Goal: Complete application form

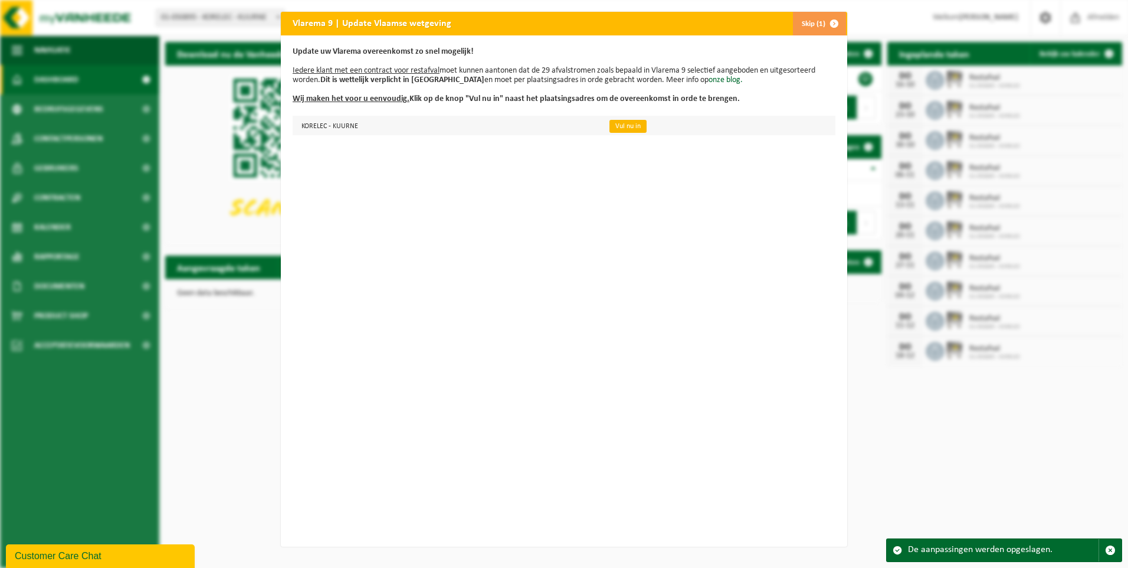
click at [627, 130] on link "Vul nu in" at bounding box center [628, 126] width 37 height 13
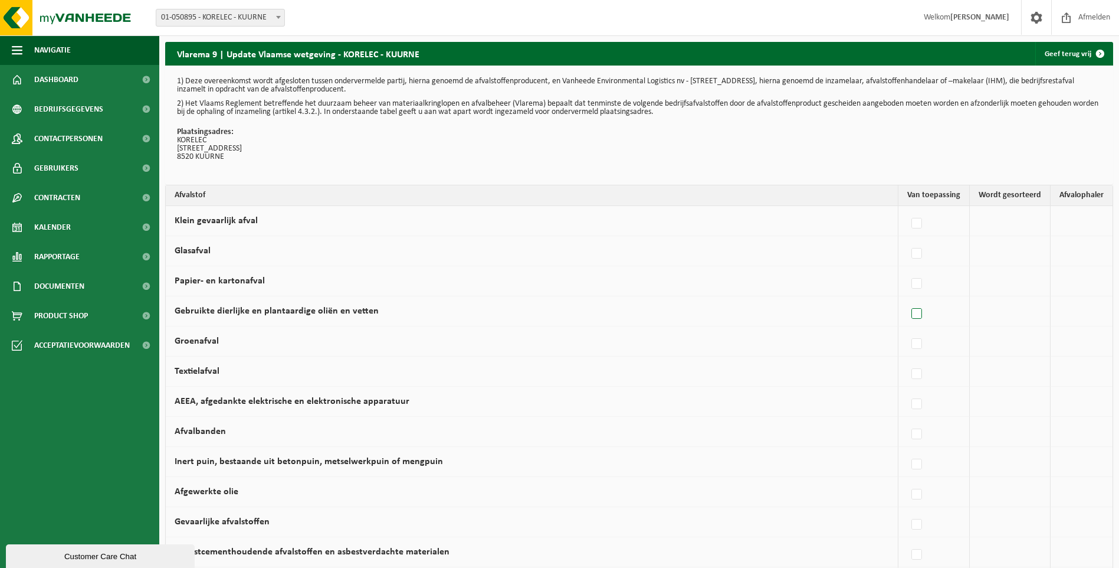
click at [921, 316] on label at bounding box center [917, 314] width 17 height 18
click at [908, 299] on input "Gebruikte dierlijke en plantaardige oliën en vetten" at bounding box center [907, 299] width 1 height 1
checkbox input "true"
click at [818, 314] on label at bounding box center [814, 314] width 17 height 18
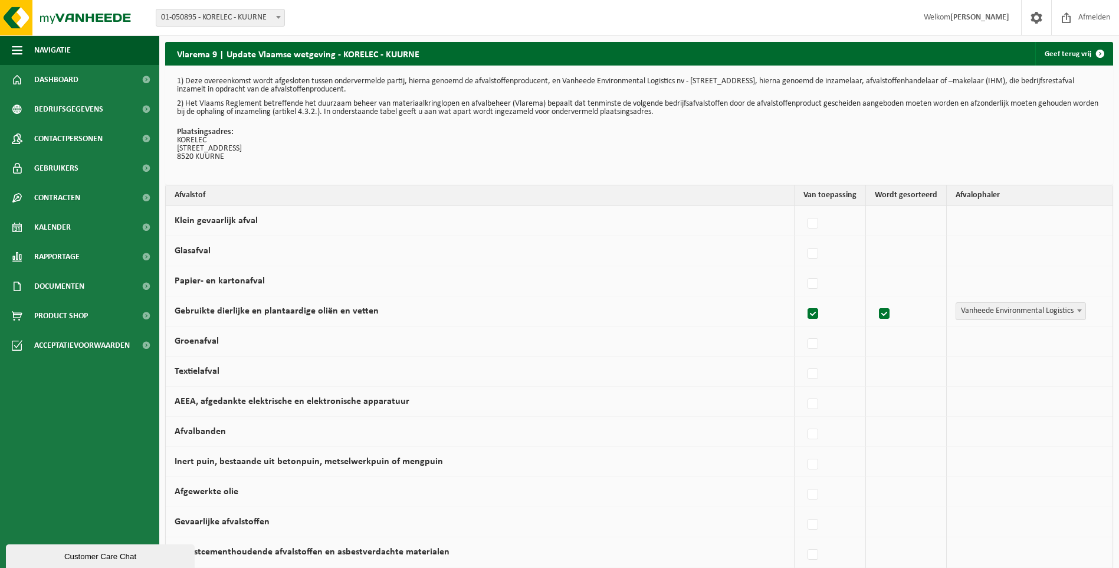
click at [804, 299] on input "Gebruikte dierlijke en plantaardige oliën en vetten" at bounding box center [803, 299] width 1 height 1
checkbox input "false"
click at [925, 283] on label at bounding box center [917, 284] width 17 height 18
click at [908, 269] on input "Papier- en kartonafval" at bounding box center [907, 269] width 1 height 1
checkbox input "true"
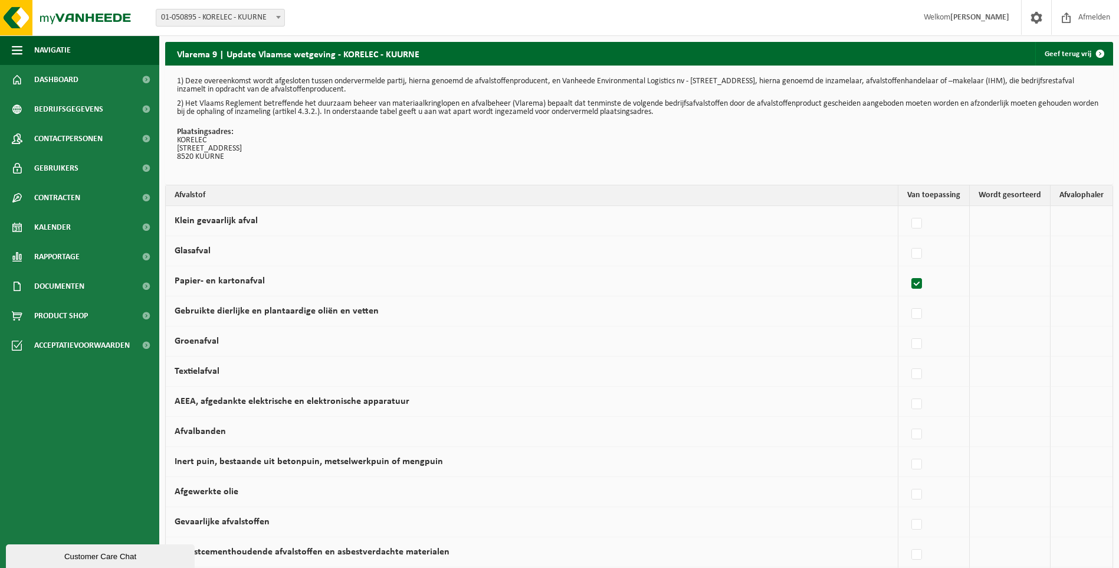
checkbox input "true"
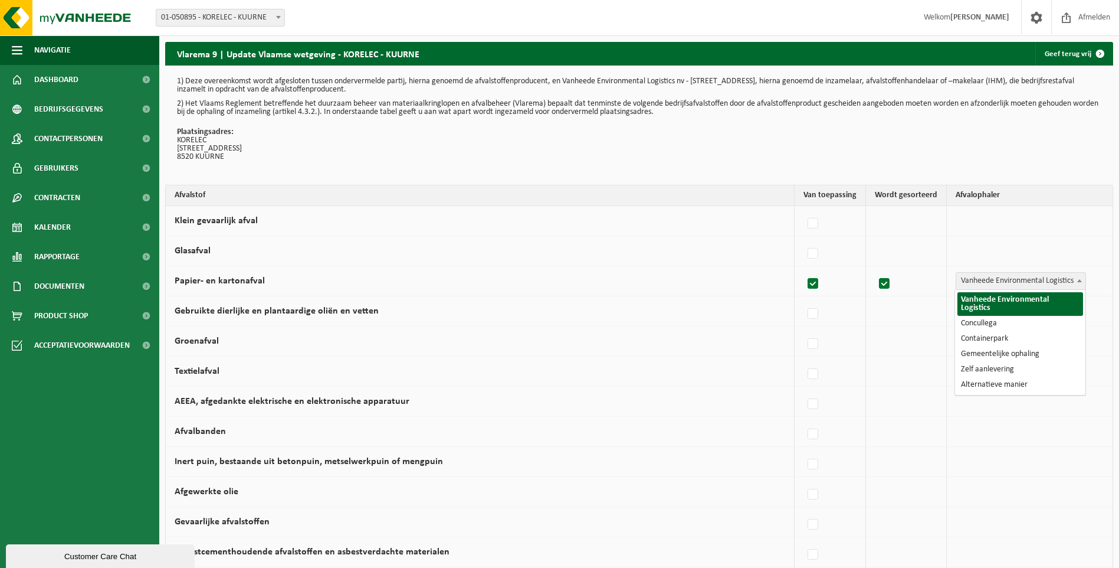
click at [999, 279] on span "Vanheede Environmental Logistics" at bounding box center [1021, 281] width 129 height 17
select select "Concullega"
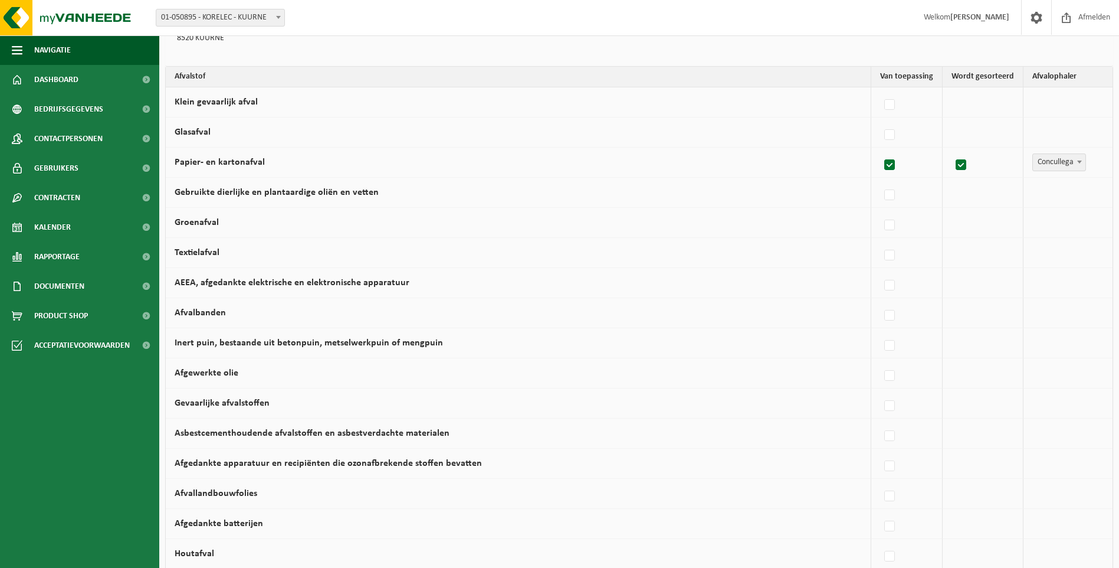
scroll to position [118, 0]
click at [896, 525] on label at bounding box center [890, 527] width 17 height 18
click at [880, 512] on input "Afgedankte batterijen" at bounding box center [880, 512] width 1 height 1
checkbox input "true"
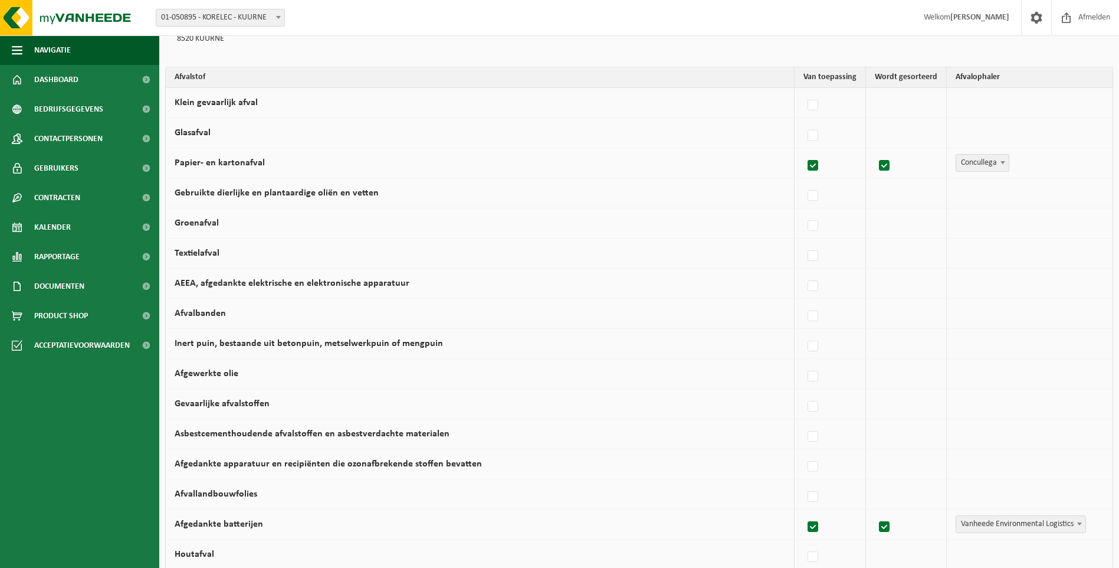
click at [983, 524] on span "Vanheede Environmental Logistics" at bounding box center [1021, 524] width 129 height 17
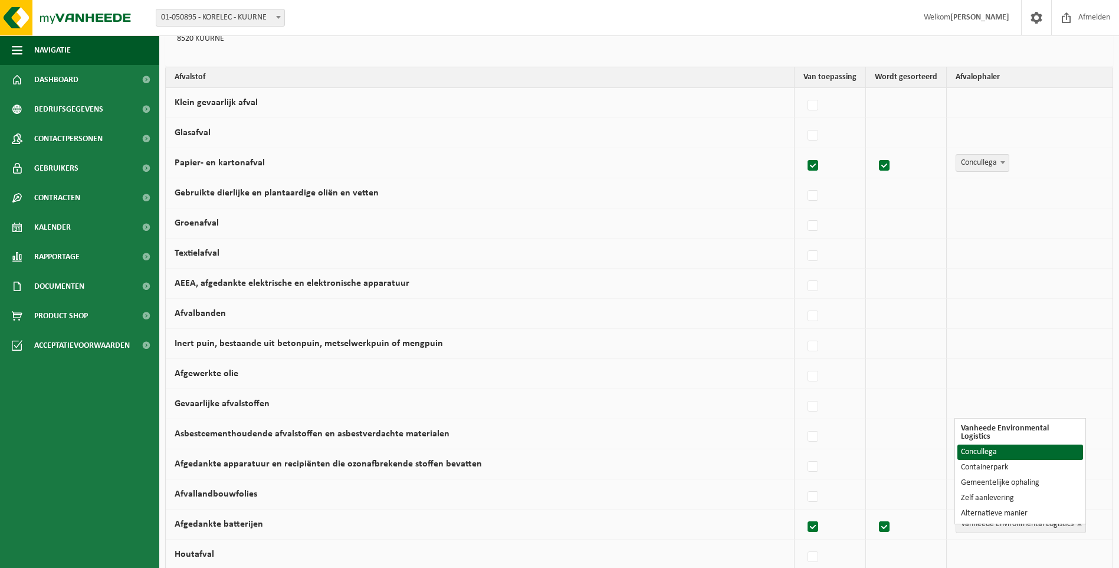
select select "Concullega"
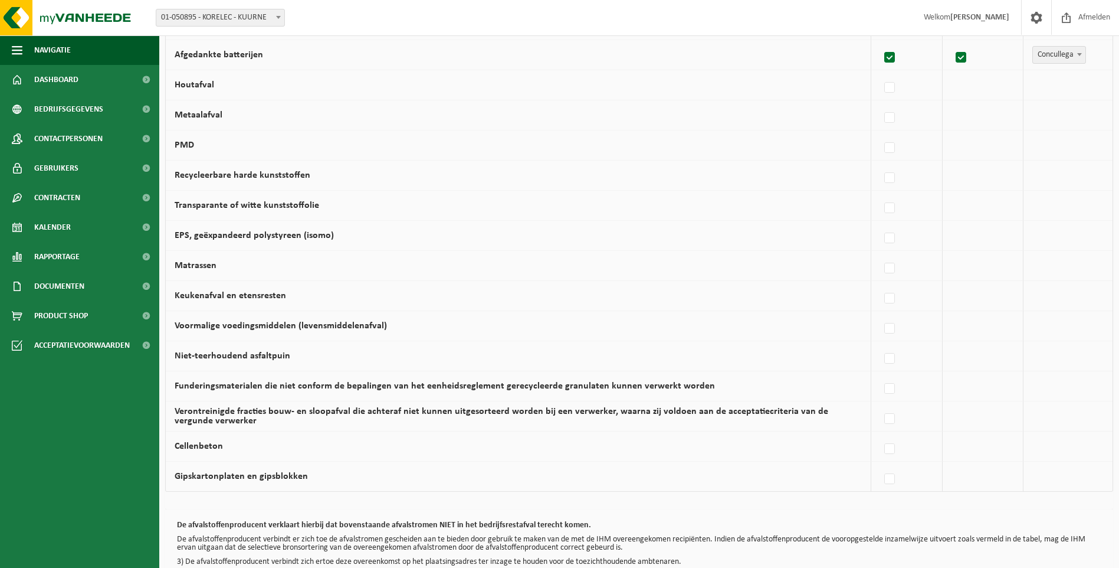
scroll to position [472, 0]
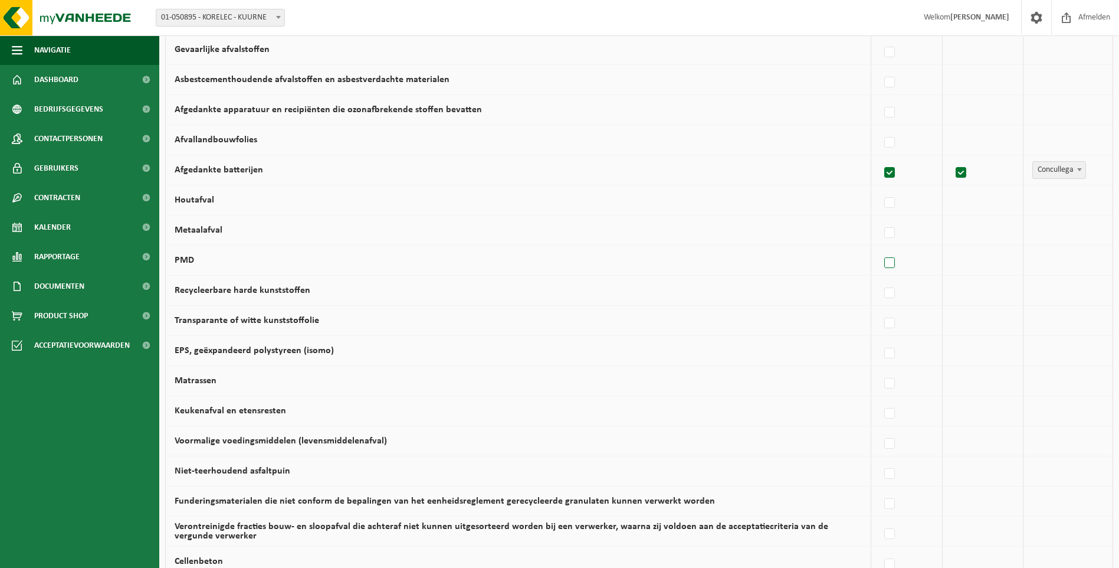
click at [887, 261] on label at bounding box center [890, 263] width 17 height 18
click at [880, 248] on input "PMD" at bounding box center [880, 248] width 1 height 1
checkbox input "true"
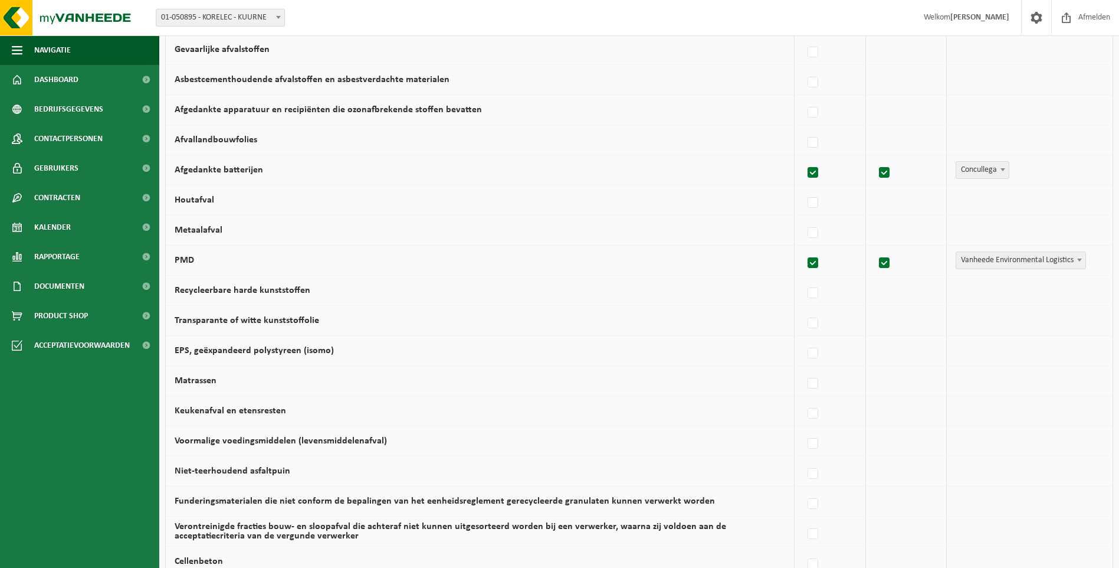
click at [993, 261] on span "Vanheede Environmental Logistics" at bounding box center [1021, 260] width 129 height 17
select select "Gemeentelijke ophaling"
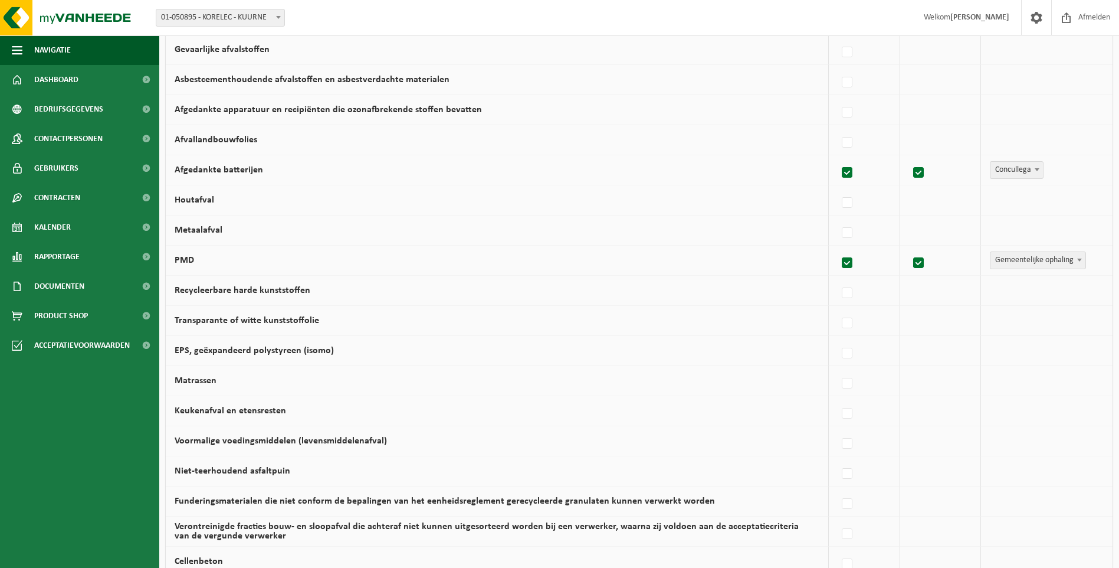
click at [850, 264] on label at bounding box center [848, 263] width 17 height 18
click at [838, 248] on input "PMD" at bounding box center [837, 248] width 1 height 1
checkbox input "false"
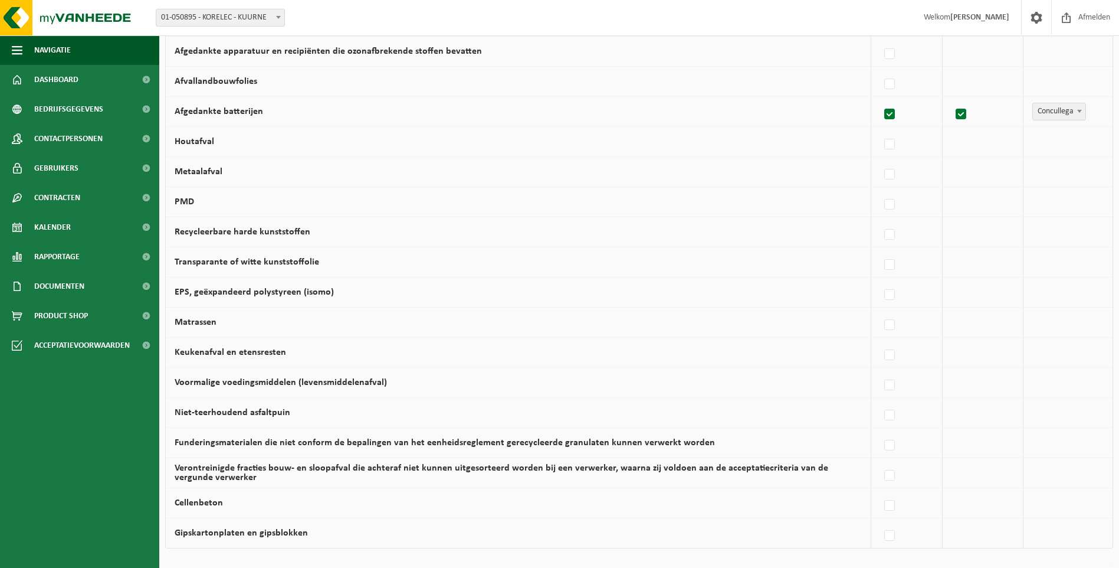
scroll to position [531, 0]
click at [894, 356] on label at bounding box center [890, 355] width 17 height 18
click at [880, 340] on input "Keukenafval en etensresten" at bounding box center [880, 339] width 1 height 1
checkbox input "true"
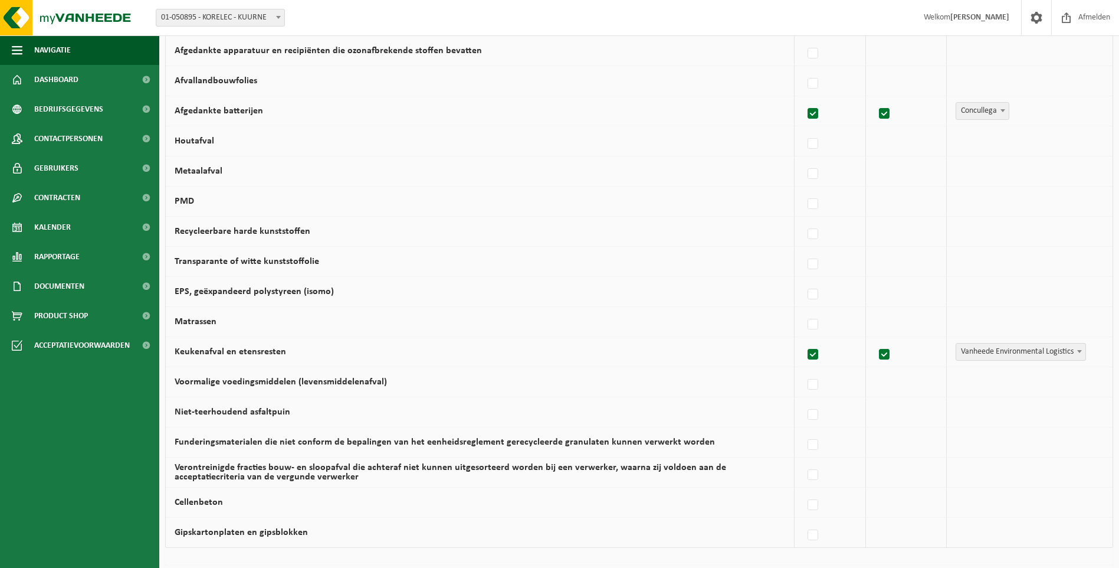
click at [812, 354] on label at bounding box center [814, 355] width 17 height 18
click at [804, 340] on input "Keukenafval en etensresten" at bounding box center [803, 339] width 1 height 1
checkbox input "false"
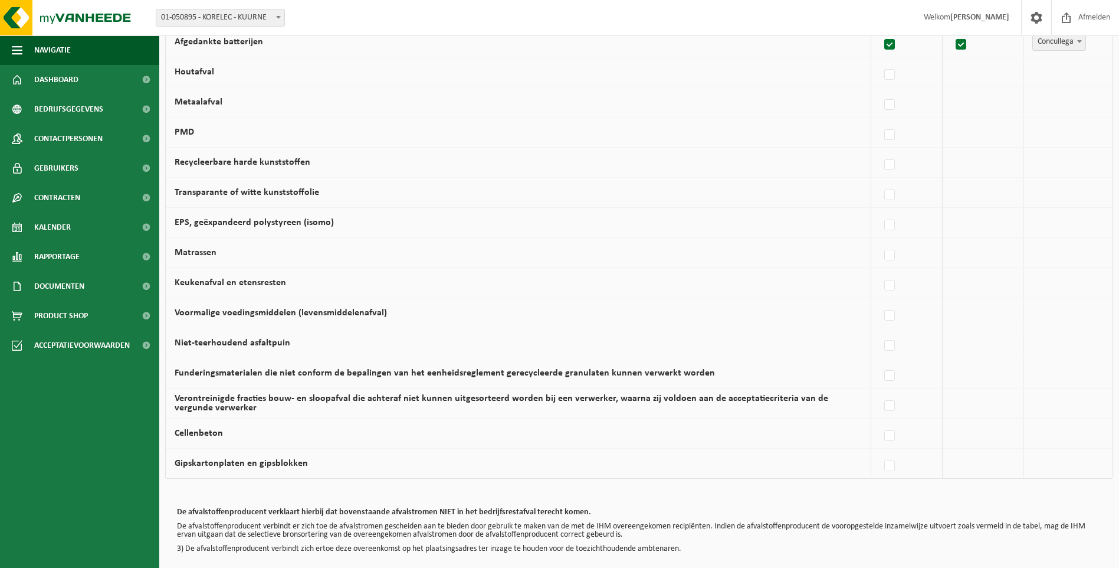
scroll to position [656, 0]
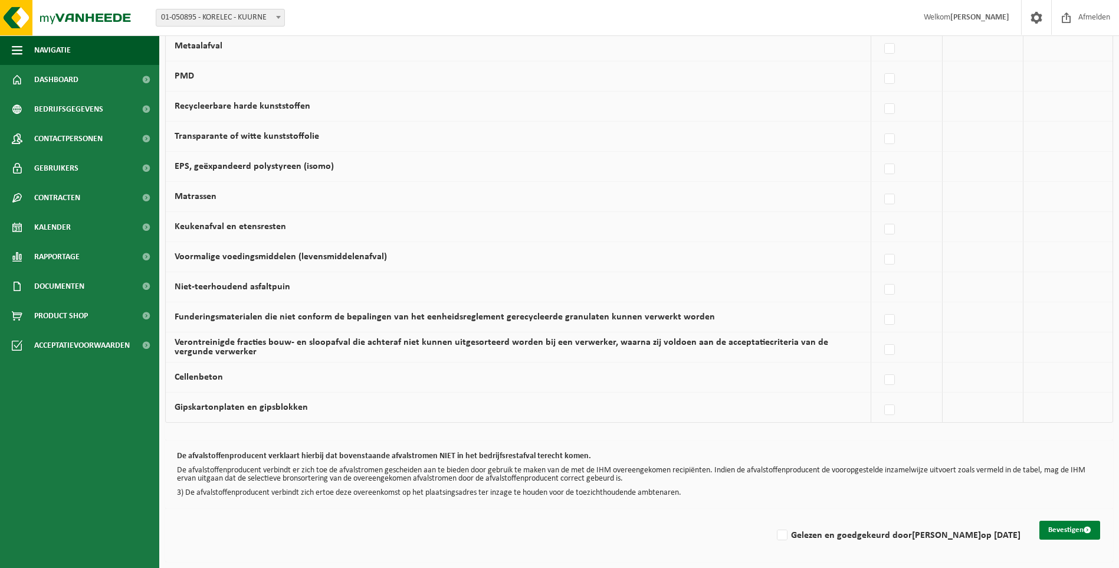
click at [1062, 529] on button "Bevestigen" at bounding box center [1070, 530] width 61 height 19
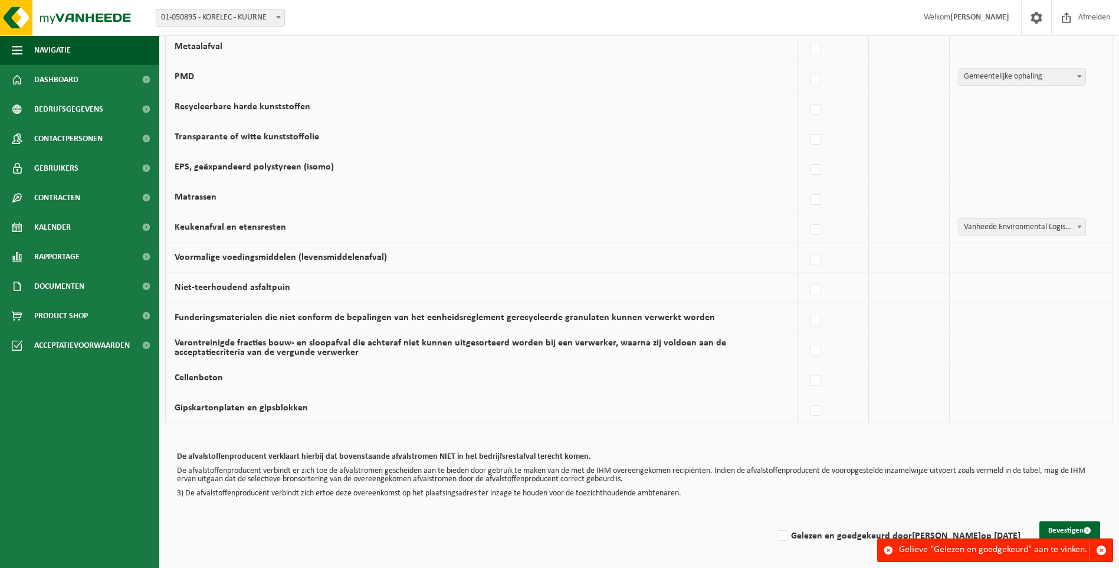
scroll to position [656, 0]
click at [775, 536] on label "Gelezen en goedgekeurd door INGE MEYFROIDT op 15/10/25" at bounding box center [898, 535] width 246 height 18
click at [773, 521] on input "Gelezen en goedgekeurd door INGE MEYFROIDT op 15/10/25" at bounding box center [772, 520] width 1 height 1
checkbox input "true"
click at [1077, 528] on button "Bevestigen" at bounding box center [1070, 530] width 61 height 19
